Goal: Task Accomplishment & Management: Use online tool/utility

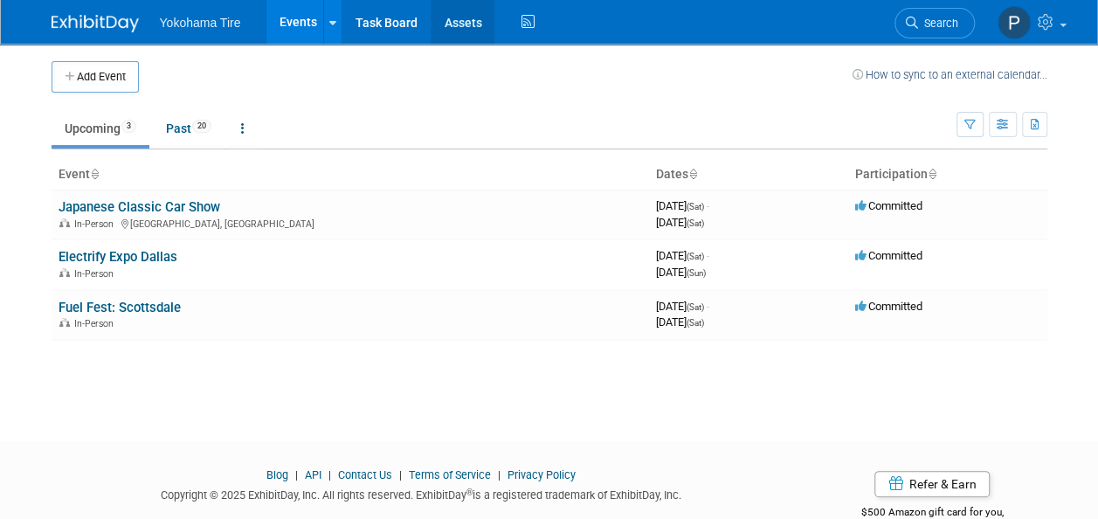
click at [466, 21] on link "Assets" at bounding box center [463, 22] width 64 height 44
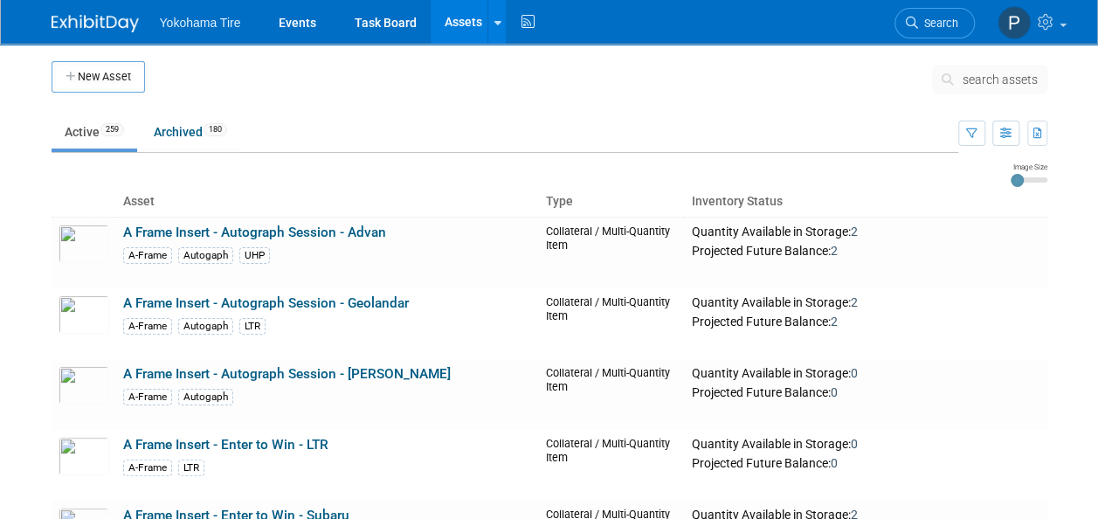
click at [990, 75] on span "search assets" at bounding box center [1000, 79] width 75 height 14
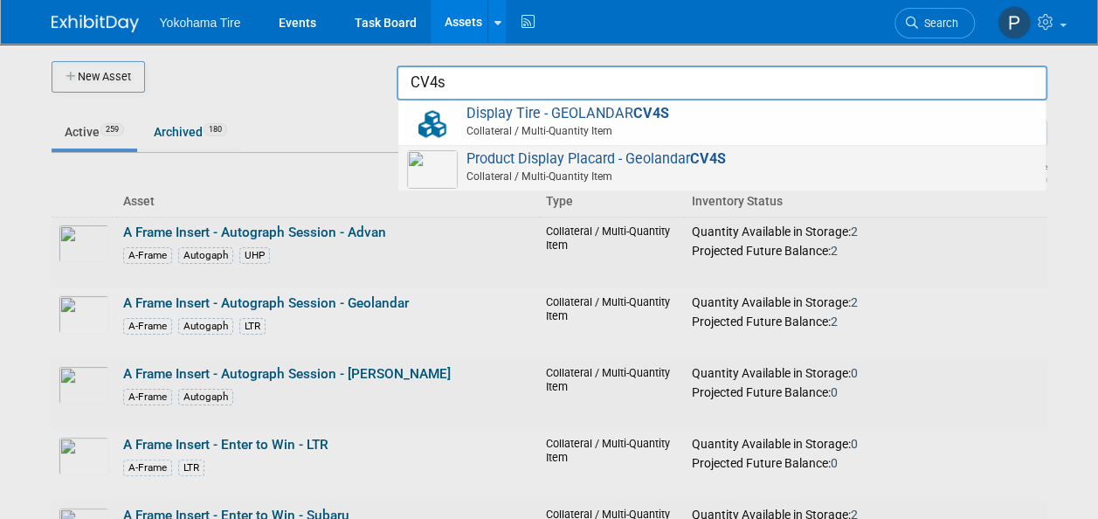
click at [753, 173] on span "Collateral / Multi-Quantity Item" at bounding box center [724, 177] width 625 height 16
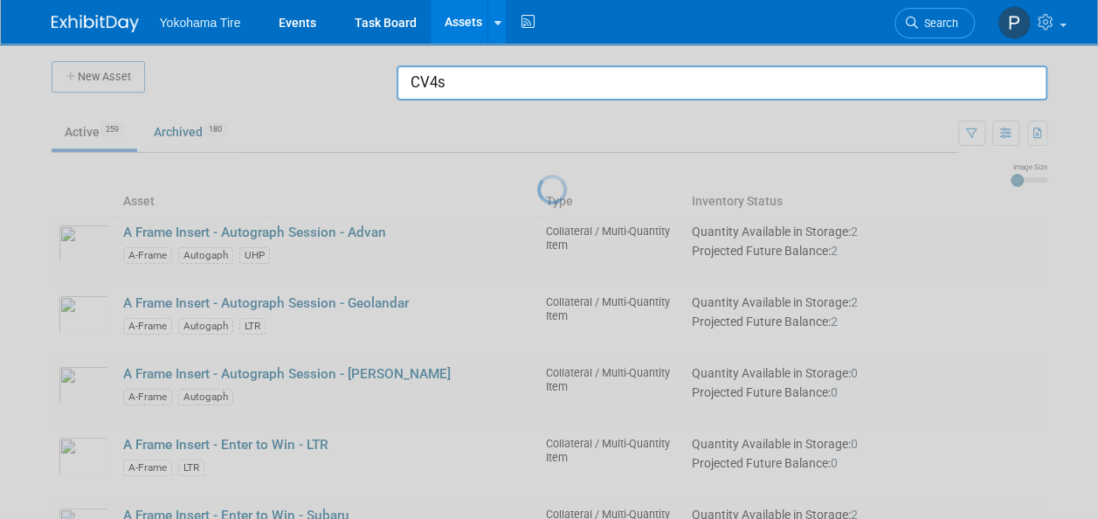
type input "Product Display Placard - Geolandar CV4S"
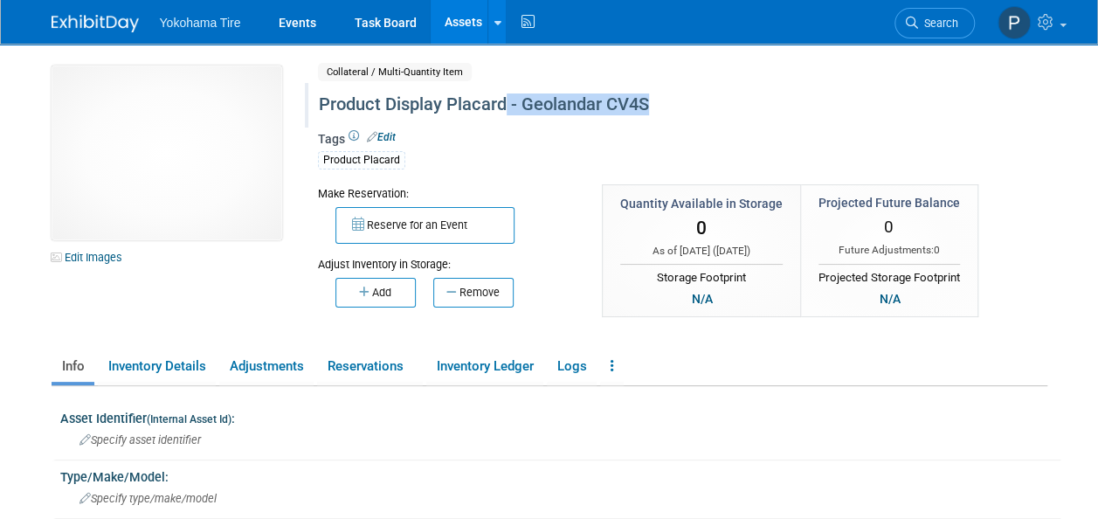
drag, startPoint x: 659, startPoint y: 108, endPoint x: 501, endPoint y: 111, distance: 157.2
click at [501, 111] on div "Product Display Placard - Geolandar CV4S" at bounding box center [643, 104] width 660 height 31
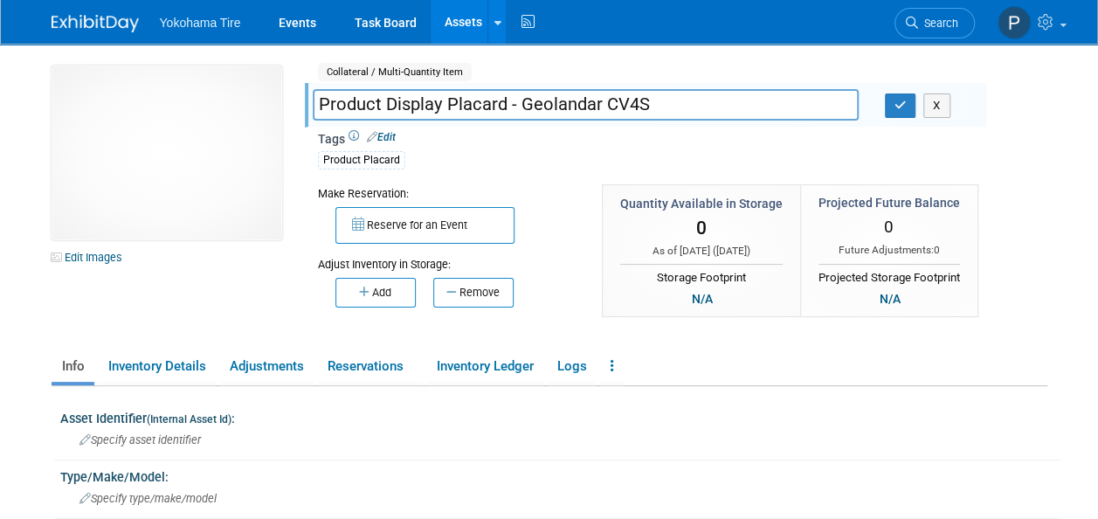
click at [501, 111] on input "Product Display Placard - Geolandar CV4S" at bounding box center [586, 104] width 546 height 31
click at [936, 113] on button "X" at bounding box center [936, 105] width 27 height 24
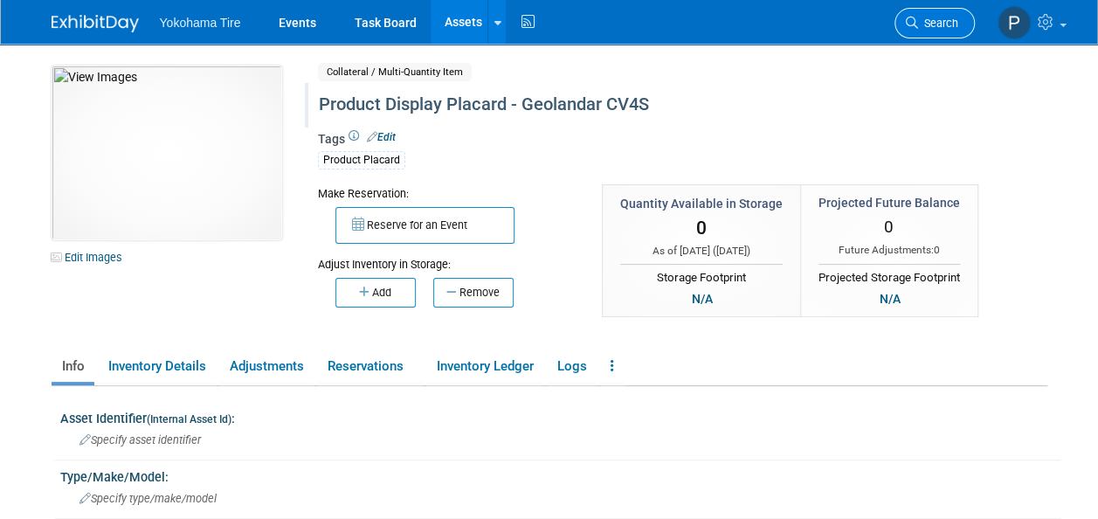
click at [926, 26] on span "Search" at bounding box center [938, 23] width 40 height 13
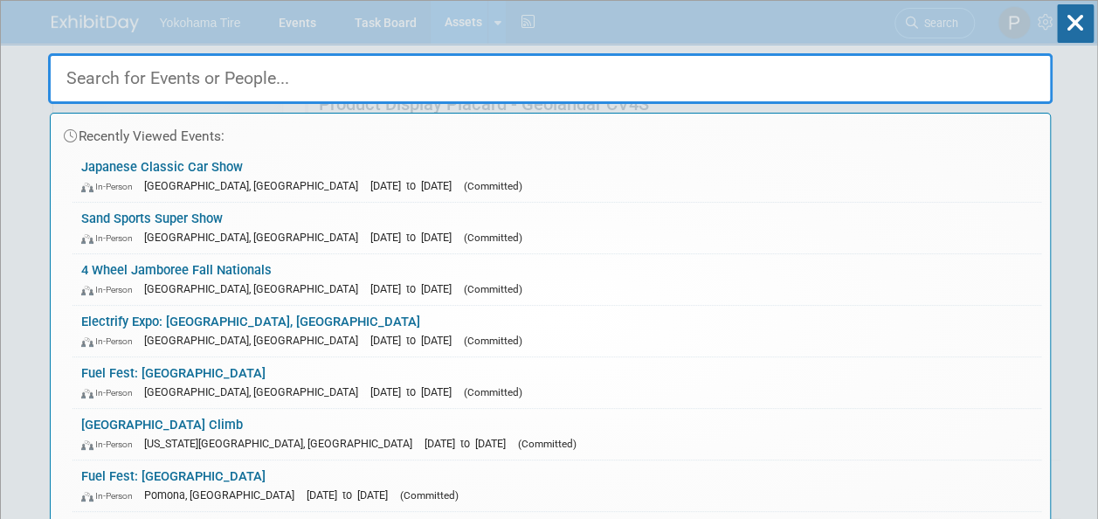
click at [449, 41] on div "Recently Viewed Events: Japanese Classic Car Show In-Person Long Beach, CA" at bounding box center [550, 263] width 1004 height 525
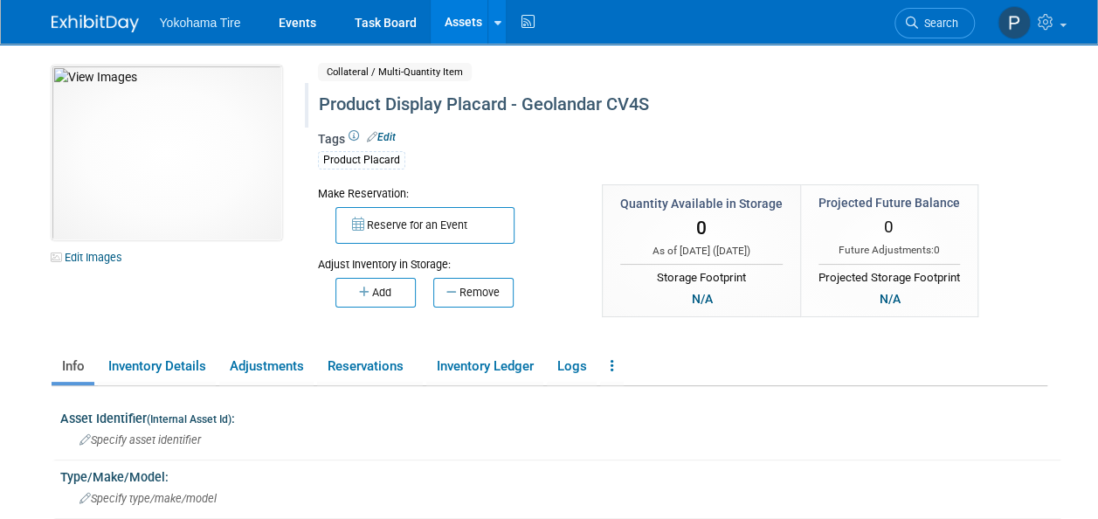
click at [458, 13] on body "Yokohama Tire Events Task Board Assets New Asset" at bounding box center [549, 259] width 1098 height 519
click at [458, 17] on link "Assets" at bounding box center [463, 22] width 64 height 44
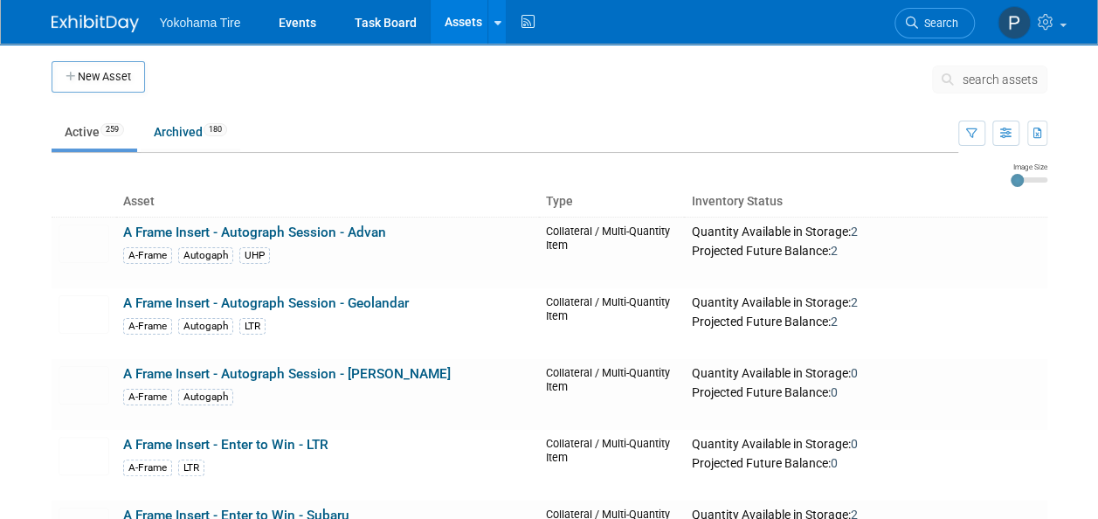
click at [988, 81] on span "search assets" at bounding box center [1000, 79] width 75 height 14
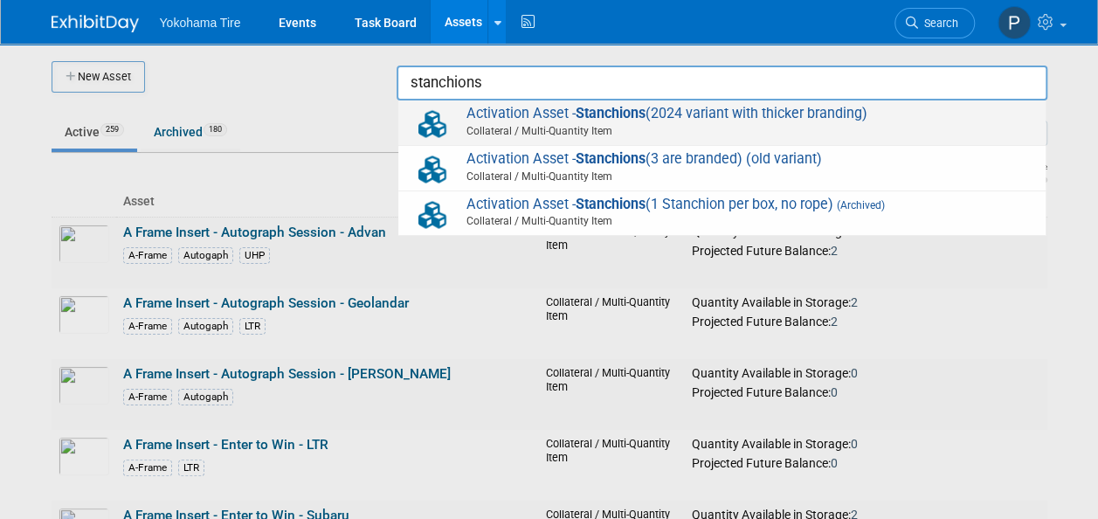
click at [488, 124] on span "Collateral / Multi-Quantity Item" at bounding box center [724, 131] width 625 height 16
type input "Activation Asset - Stanchions (2024 variant with thicker branding)"
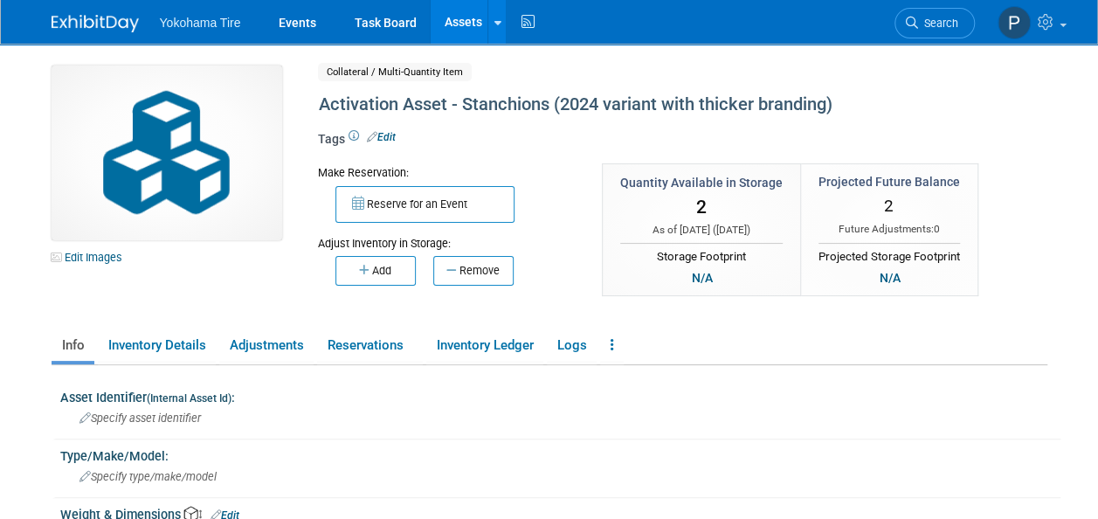
scroll to position [7, 0]
